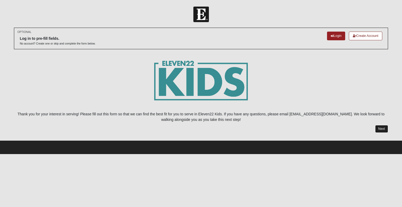
click at [383, 127] on link "Next" at bounding box center [382, 129] width 13 height 8
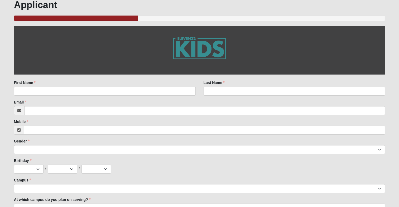
scroll to position [74, 0]
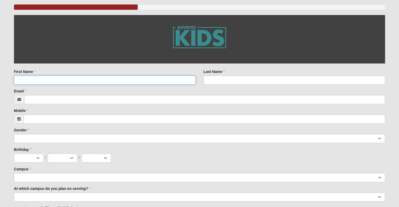
click at [94, 81] on input "First Name" at bounding box center [104, 80] width 181 height 9
type input "m"
type input "[PERSON_NAME]"
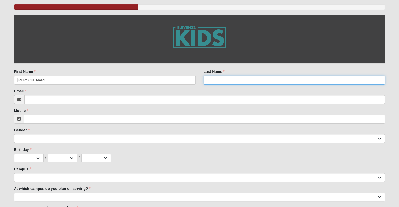
click at [235, 78] on input "Last Name" at bounding box center [293, 80] width 181 height 9
type input "v"
type input "[PERSON_NAME]"
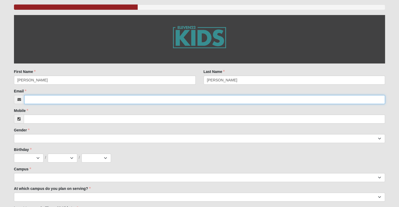
click at [103, 99] on input "Email" at bounding box center [204, 99] width 360 height 9
type input "[EMAIL_ADDRESS][DOMAIN_NAME]"
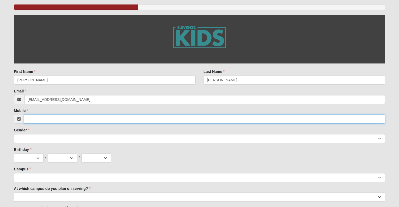
click at [84, 120] on input "Mobile" at bounding box center [204, 119] width 361 height 9
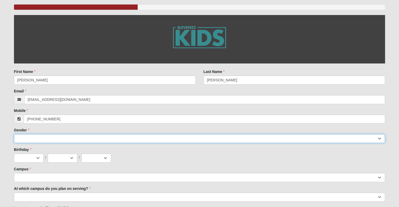
type input "[PHONE_NUMBER]"
click at [85, 139] on select "[DEMOGRAPHIC_DATA] [DEMOGRAPHIC_DATA]" at bounding box center [199, 138] width 371 height 9
select select "1"
click at [14, 134] on select "[DEMOGRAPHIC_DATA] [DEMOGRAPHIC_DATA]" at bounding box center [199, 138] width 371 height 9
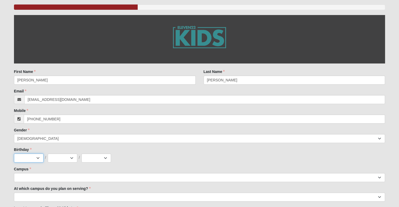
click at [37, 155] on select "Jan Feb Mar Apr May Jun [DATE] Aug Sep Oct Nov Dec" at bounding box center [29, 158] width 30 height 9
select select "12"
click at [14, 154] on select "Jan Feb Mar Apr May Jun [DATE] Aug Sep Oct Nov Dec" at bounding box center [29, 158] width 30 height 9
click at [70, 158] on select "1 2 3 4 5 6 7 8 9 10 11 12 13 14 15 16 17 18 19 20 21 22 23 24 25 26 27 28 29 3…" at bounding box center [63, 158] width 30 height 9
click at [48, 154] on select "1 2 3 4 5 6 7 8 9 10 11 12 13 14 15 16 17 18 19 20 21 22 23 24 25 26 27 28 29 3…" at bounding box center [63, 158] width 30 height 9
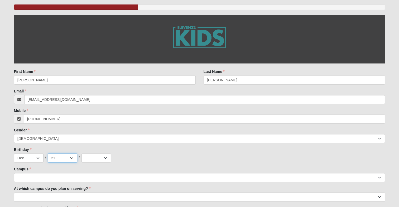
click at [65, 158] on select "1 2 3 4 5 6 7 8 9 10 11 12 13 14 15 16 17 18 19 20 21 22 23 24 25 26 27 28 29 3…" at bounding box center [63, 158] width 30 height 9
select select "28"
click at [48, 154] on select "1 2 3 4 5 6 7 8 9 10 11 12 13 14 15 16 17 18 19 20 21 22 23 24 25 26 27 28 29 3…" at bounding box center [63, 158] width 30 height 9
click at [101, 160] on select "2025 2024 2023 2022 2021 2020 2019 2018 2017 2016 2015 2014 2013 2012 2011 2010…" at bounding box center [96, 158] width 30 height 9
click at [81, 154] on select "2025 2024 2023 2022 2021 2020 2019 2018 2017 2016 2015 2014 2013 2012 2011 2010…" at bounding box center [96, 158] width 30 height 9
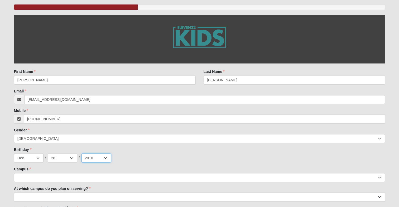
click at [105, 158] on select "2025 2024 2023 2022 2021 2020 2019 2018 2017 2016 2015 2014 2013 2012 2011 2010…" at bounding box center [96, 158] width 30 height 9
select select "2013"
click at [81, 154] on select "2025 2024 2023 2022 2021 2020 2019 2018 2017 2016 2015 2014 2013 2012 2011 2010…" at bounding box center [96, 158] width 30 height 9
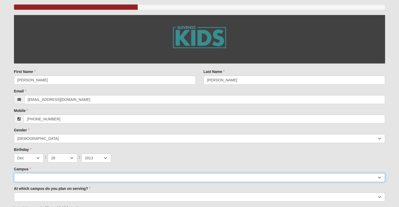
click at [121, 178] on select "Arlington Baymeadows Eleven22 Online [PERSON_NAME][GEOGRAPHIC_DATA] Jesup [GEOG…" at bounding box center [199, 177] width 371 height 9
click at [14, 173] on select "Arlington Baymeadows Eleven22 Online [PERSON_NAME][GEOGRAPHIC_DATA] Jesup [GEOG…" at bounding box center [199, 177] width 371 height 9
click at [114, 176] on select "Arlington Baymeadows Eleven22 Online [PERSON_NAME][GEOGRAPHIC_DATA] Jesup [GEOG…" at bounding box center [199, 177] width 371 height 9
select select "16"
click at [14, 173] on select "Arlington Baymeadows Eleven22 Online [PERSON_NAME][GEOGRAPHIC_DATA] Jesup [GEOG…" at bounding box center [199, 177] width 371 height 9
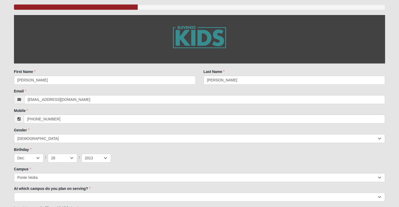
click at [237, 155] on div "Jan Feb Mar Apr May Jun [DATE] Aug Sep Oct Nov [DATE] 2 3 4 5 6 7 8 9 10 11 12 …" at bounding box center [199, 158] width 371 height 9
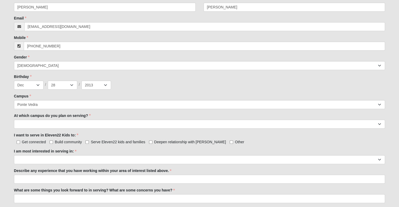
scroll to position [148, 0]
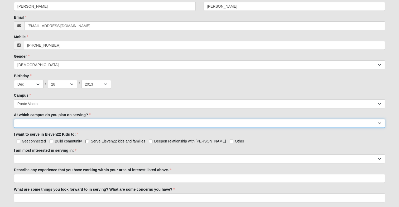
click at [155, 121] on select "[GEOGRAPHIC_DATA] [PERSON_NAME][GEOGRAPHIC_DATA] [GEOGRAPHIC_DATA] [GEOGRAPHIC_…" at bounding box center [199, 123] width 371 height 9
select select "Ponte Vedra"
click at [14, 119] on select "[GEOGRAPHIC_DATA] [PERSON_NAME][GEOGRAPHIC_DATA] [GEOGRAPHIC_DATA] [GEOGRAPHIC_…" at bounding box center [199, 123] width 371 height 9
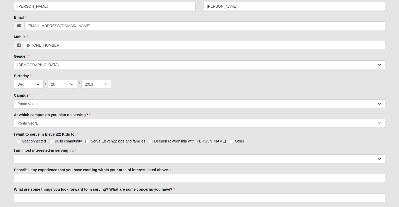
click at [139, 79] on div "Birthday Jan Feb Mar Apr May Jun [DATE] Aug Sep Oct Nov [DATE] 2 3 4 5 6 7 8 9 …" at bounding box center [199, 81] width 371 height 16
click at [153, 141] on label "Deepen relationship with [PERSON_NAME]" at bounding box center [187, 141] width 77 height 5
click at [152, 141] on input "Deepen relationship with [PERSON_NAME]" at bounding box center [150, 141] width 3 height 3
checkbox input "true"
click at [86, 140] on input "Serve Eleven22 kids and families" at bounding box center [86, 141] width 3 height 3
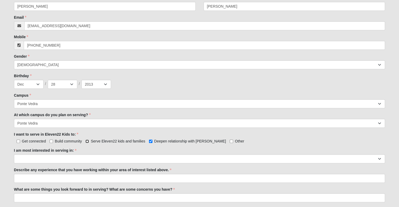
checkbox input "true"
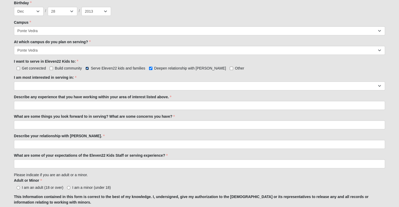
scroll to position [221, 0]
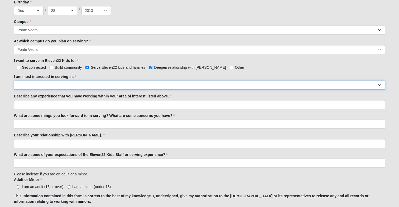
click at [235, 81] on select "Registration Tour Guide Preschool Disciple Group Leader Elementary Disciple Gro…" at bounding box center [199, 85] width 371 height 9
select select "Preschool Disciple Group Leader"
click at [14, 81] on select "Registration Tour Guide Preschool Disciple Group Leader Elementary Disciple Gro…" at bounding box center [199, 85] width 371 height 9
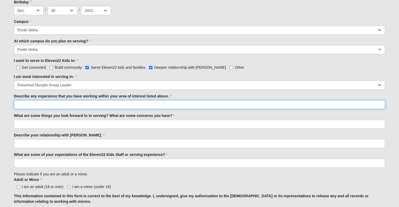
click at [142, 105] on input "Describe any experience that you have working within your area of interest list…" at bounding box center [199, 104] width 371 height 9
type input "I served at my old [DEMOGRAPHIC_DATA] in classrooms and on the worship team."
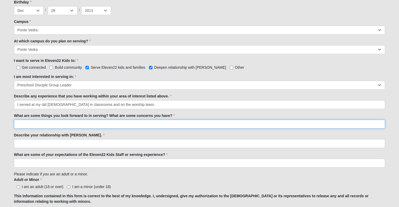
click at [139, 122] on input "What are some things you look forward to in serving? What are some concerns you…" at bounding box center [199, 124] width 371 height 9
click at [30, 124] on input "Helping learn who [DEMOGRAPHIC_DATA] is" at bounding box center [199, 124] width 371 height 9
click at [84, 124] on input "Helping other kids learn who [DEMOGRAPHIC_DATA] is" at bounding box center [199, 124] width 371 height 9
type input "Helping other kids learn who [DEMOGRAPHIC_DATA] is."
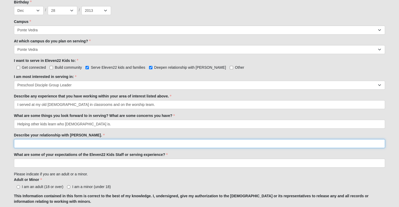
click at [63, 142] on input "Describe your relationship with [PERSON_NAME]." at bounding box center [199, 143] width 371 height 9
type input "s"
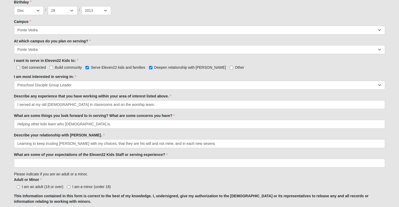
drag, startPoint x: 187, startPoint y: 144, endPoint x: 230, endPoint y: 138, distance: 43.8
click at [230, 138] on div "Describe your relationship with [PERSON_NAME]. Learning to keep trusting [PERSO…" at bounding box center [199, 140] width 371 height 16
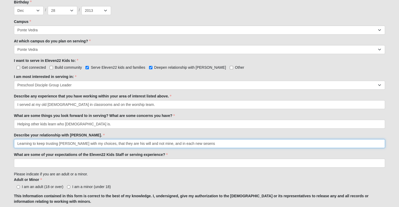
click at [224, 145] on input "Learning to keep trusting [PERSON_NAME] with my choices, that they are his will…" at bounding box center [199, 143] width 371 height 9
type input "Learning to keep trusting [PERSON_NAME] with my choices, that they are his will…"
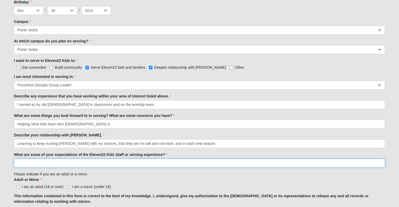
click at [155, 164] on input "What are some of your expectations of the Eleven22 Kids Staff or serving experi…" at bounding box center [199, 163] width 371 height 9
type input "t"
type input "To learn how to teach [PERSON_NAME] to kids."
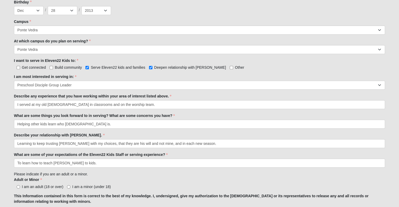
click at [85, 186] on span "I am a minor (under 18)" at bounding box center [91, 187] width 38 height 4
click at [70, 186] on input "I am a minor (under 18)" at bounding box center [68, 186] width 3 height 3
radio input "true"
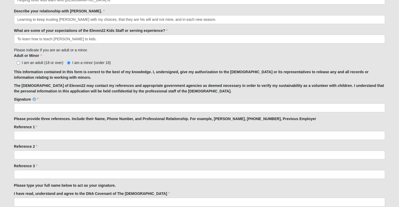
scroll to position [347, 0]
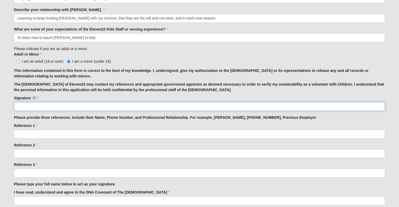
click at [53, 110] on input "Signature" at bounding box center [199, 106] width 371 height 9
type input "[PERSON_NAME]"
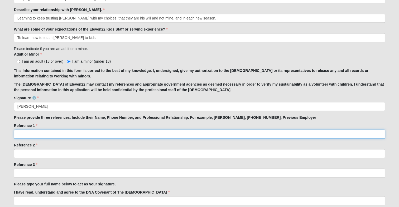
click at [70, 132] on input "Reference 1" at bounding box center [199, 134] width 371 height 9
click at [33, 134] on input "[PERSON_NAME]" at bounding box center [199, 134] width 371 height 9
click at [44, 134] on input "[PERSON_NAME]" at bounding box center [199, 134] width 371 height 9
type input "[PERSON_NAME] [PHONE_NUMBER]"
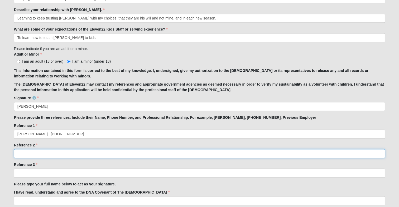
click at [72, 153] on input "Reference 2" at bounding box center [199, 153] width 371 height 9
type input "[PERSON_NAME] [PHONE_NUMBER]"
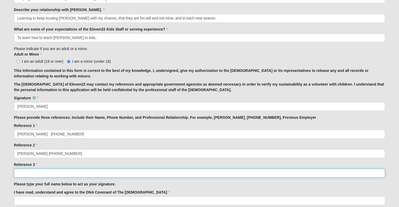
click at [80, 171] on input "Reference 3" at bounding box center [199, 173] width 371 height 9
type input "[PERSON_NAME] [PHONE_NUMBER]"
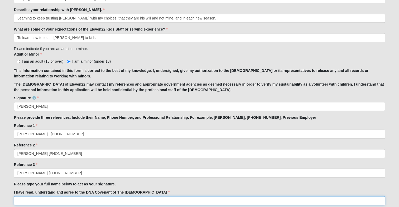
click at [92, 200] on input "I have read, understand and agree to the DNA Covenant of The [DEMOGRAPHIC_DATA]" at bounding box center [199, 200] width 371 height 9
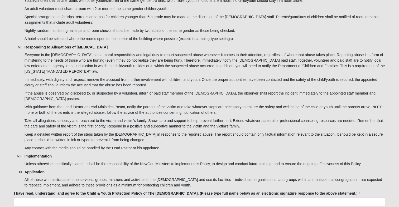
scroll to position [1474, 0]
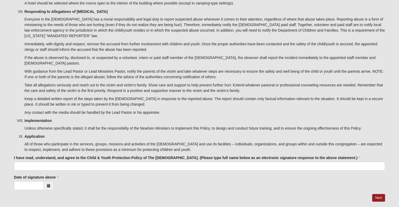
type input "[PERSON_NAME]"
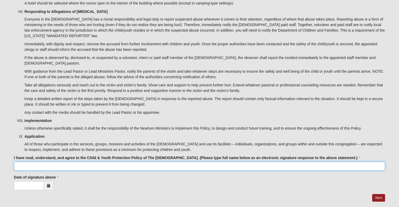
click at [267, 162] on input "I have read, understand, and agree to the Child & Youth Protection Policy of Th…" at bounding box center [199, 166] width 371 height 9
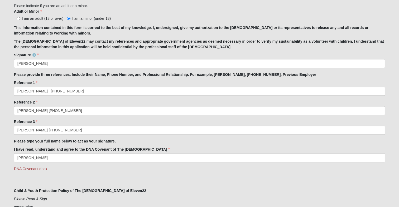
scroll to position [426, 0]
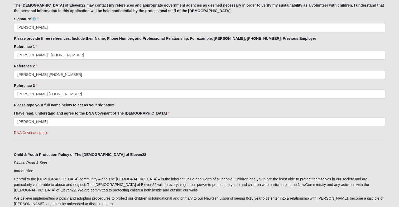
type input "[PERSON_NAME]"
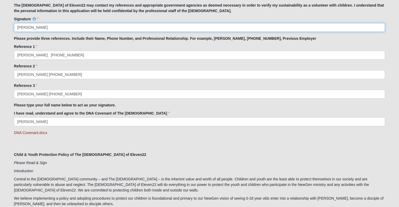
click at [29, 28] on input "[PERSON_NAME]" at bounding box center [199, 27] width 371 height 9
click at [36, 27] on input "[PERSON_NAME]" at bounding box center [199, 27] width 371 height 9
click at [28, 26] on input "[PERSON_NAME]" at bounding box center [199, 27] width 371 height 9
type input "[PERSON_NAME]"
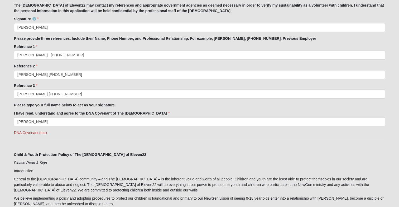
click at [176, 37] on strong "Please provide three references. Include their Name, Phone Number, and Professi…" at bounding box center [165, 38] width 302 height 4
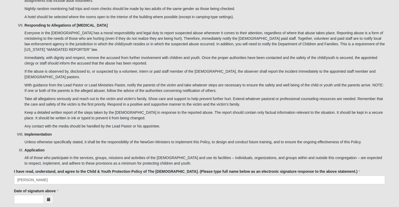
scroll to position [1474, 0]
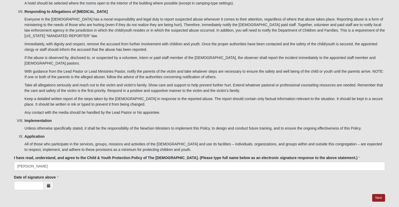
click at [49, 184] on icon at bounding box center [48, 186] width 3 height 4
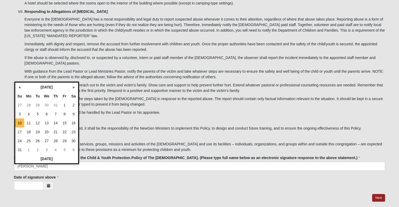
click at [19, 123] on td "10" at bounding box center [19, 123] width 9 height 9
type input "[DATE]"
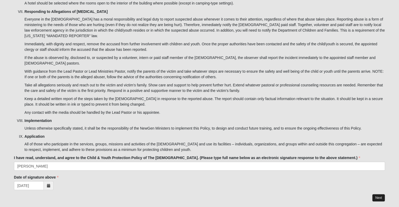
click at [378, 194] on link "Next" at bounding box center [378, 198] width 13 height 8
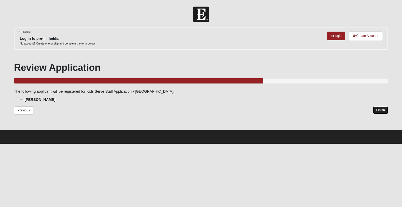
click at [383, 110] on link "Finish" at bounding box center [380, 110] width 15 height 8
